Goal: Register for event/course

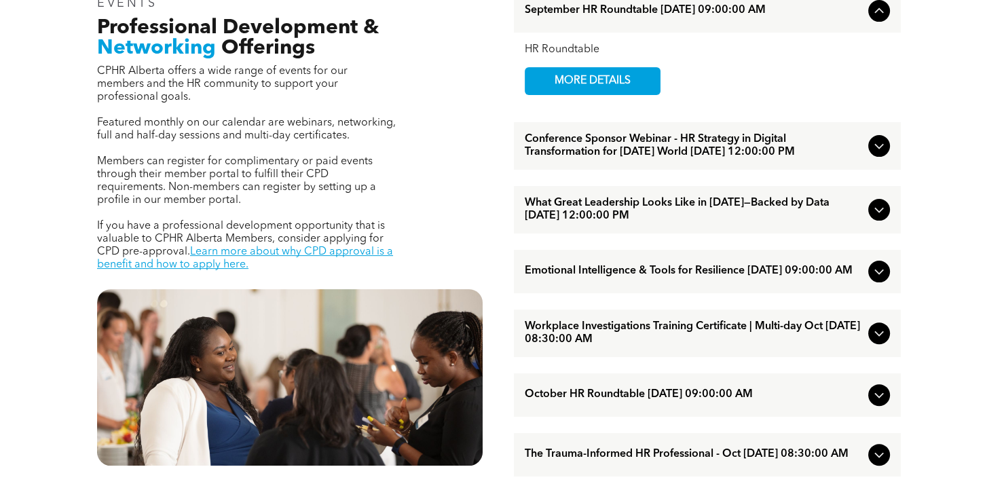
scroll to position [407, 0]
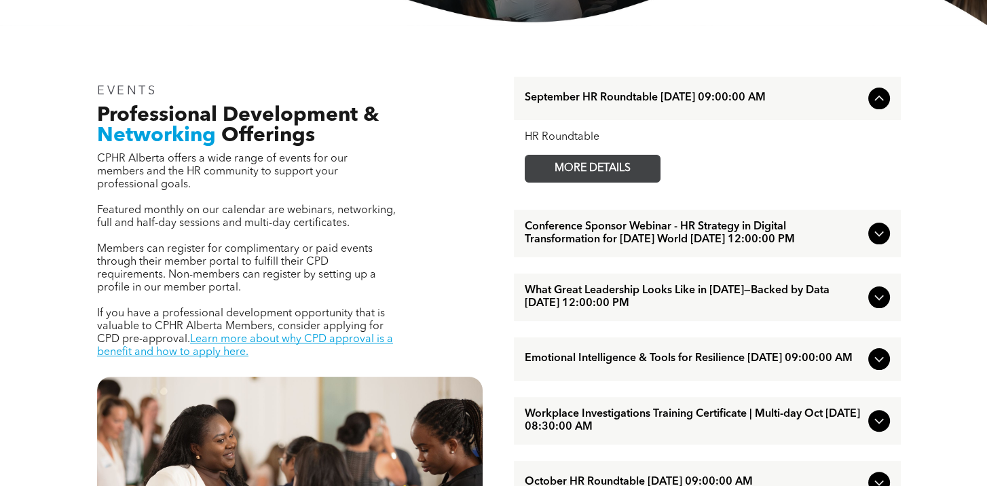
click at [645, 162] on span "MORE DETAILS" at bounding box center [592, 168] width 107 height 26
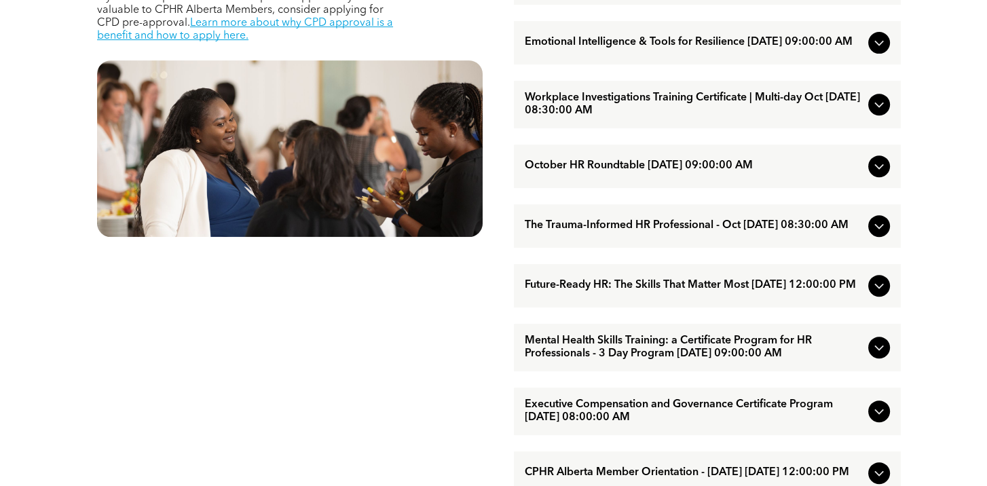
scroll to position [747, 0]
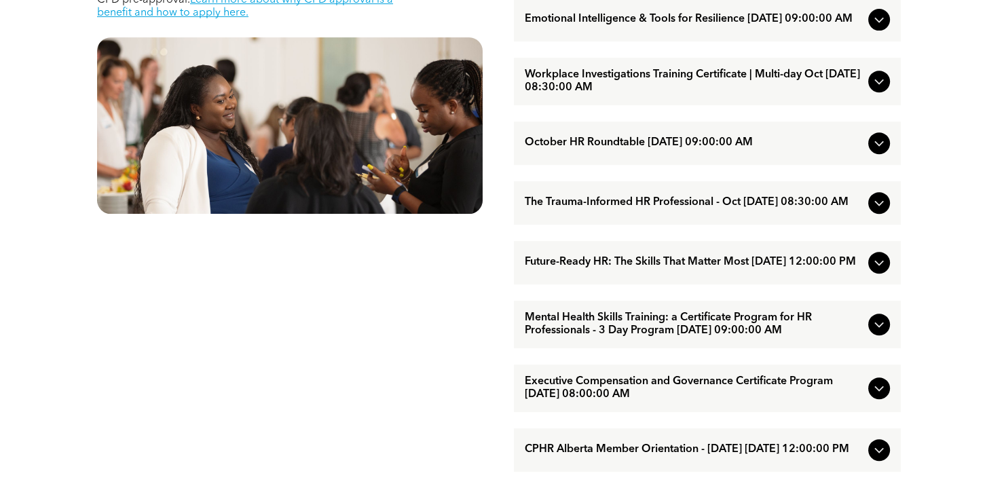
click at [875, 211] on icon at bounding box center [879, 203] width 16 height 16
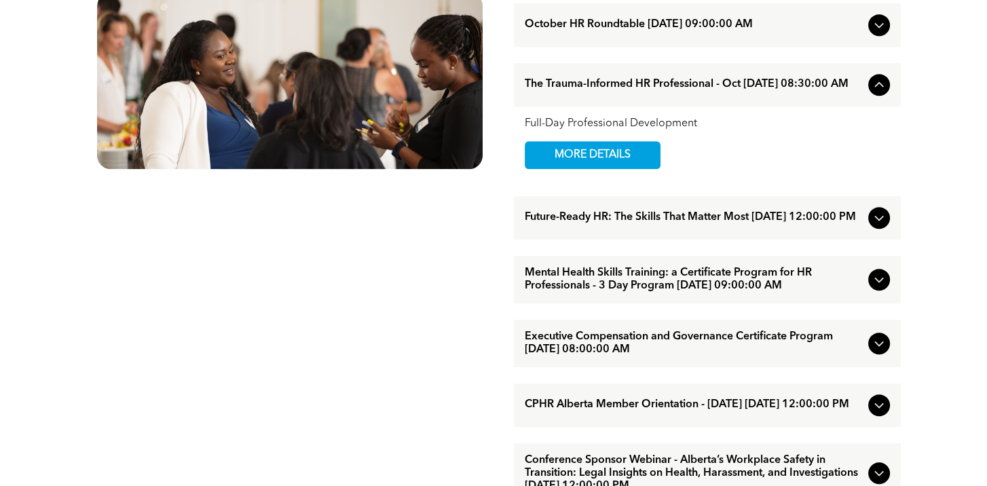
scroll to position [814, 0]
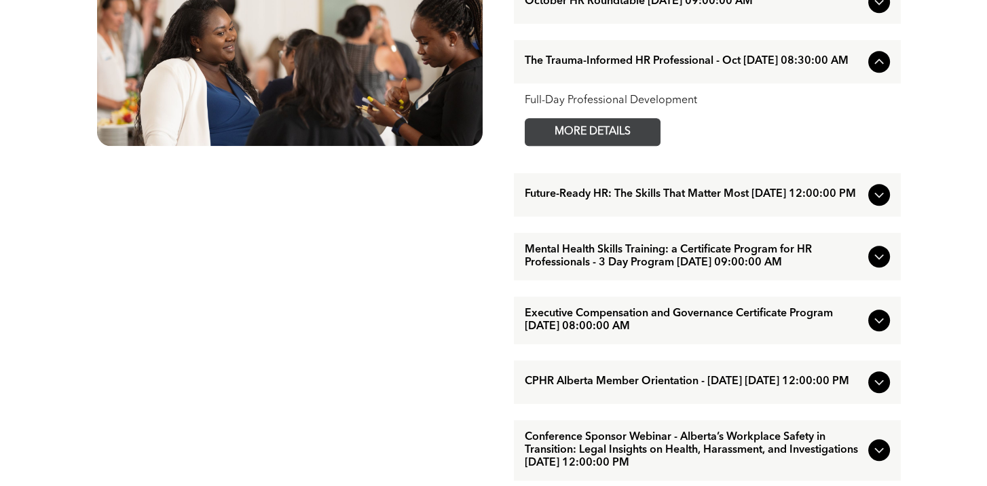
click at [582, 145] on span "MORE DETAILS" at bounding box center [592, 132] width 107 height 26
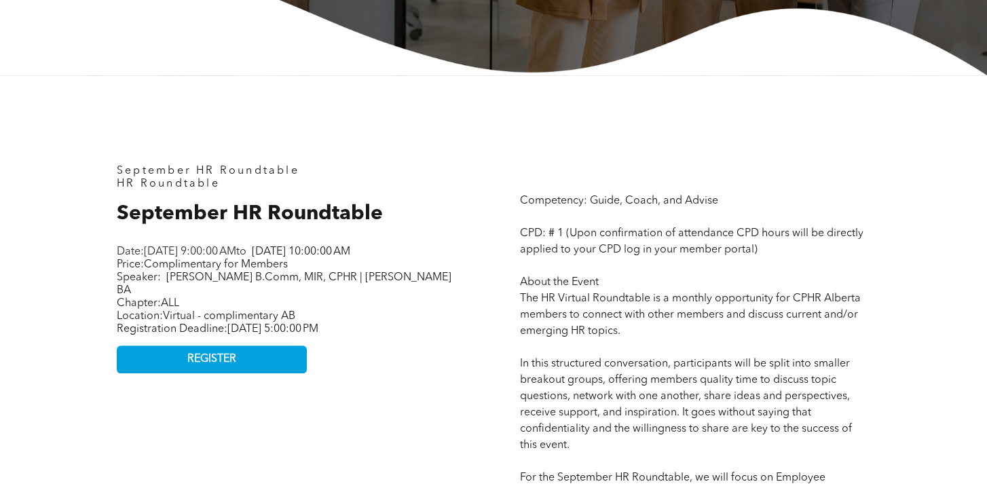
scroll to position [475, 0]
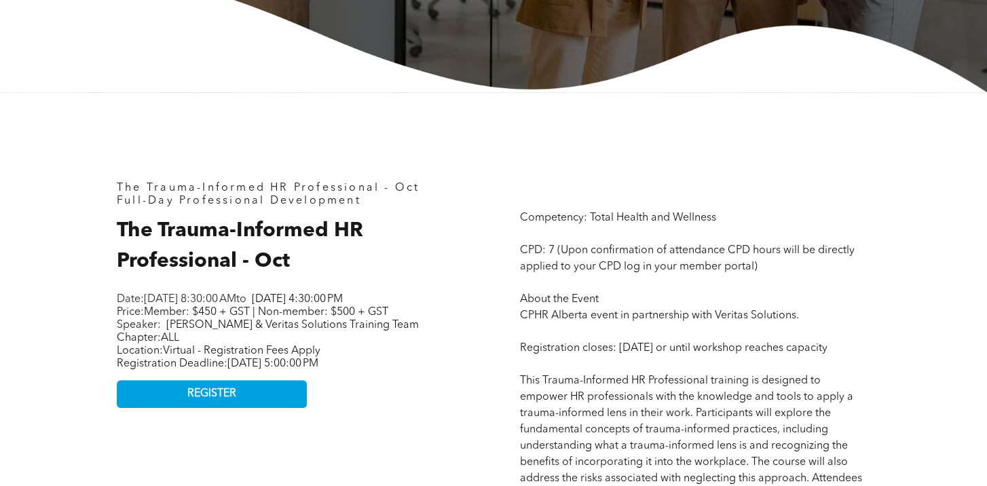
scroll to position [543, 0]
